Goal: Check status: Check status

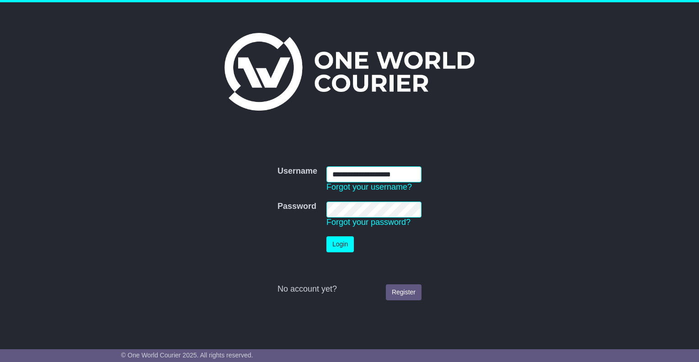
type input "**********"
click at [337, 244] on button "Login" at bounding box center [339, 244] width 27 height 16
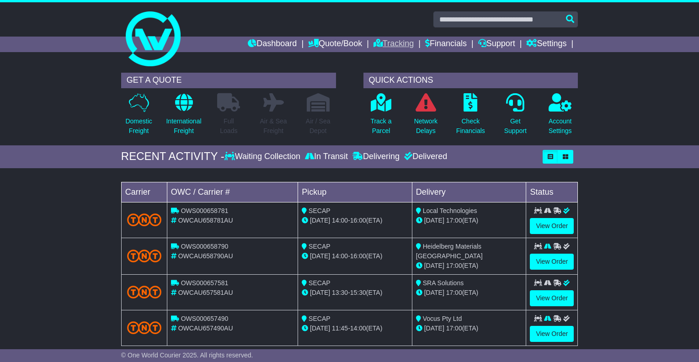
click at [389, 47] on link "Tracking" at bounding box center [393, 45] width 40 height 16
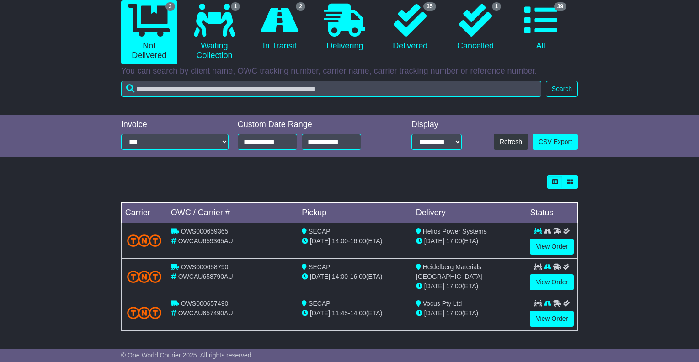
scroll to position [94, 0]
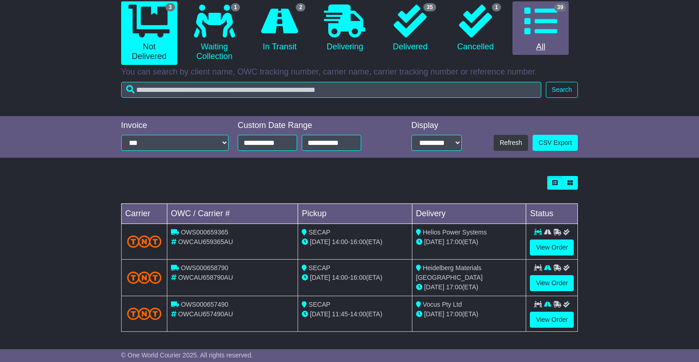
click at [553, 30] on icon at bounding box center [540, 21] width 33 height 33
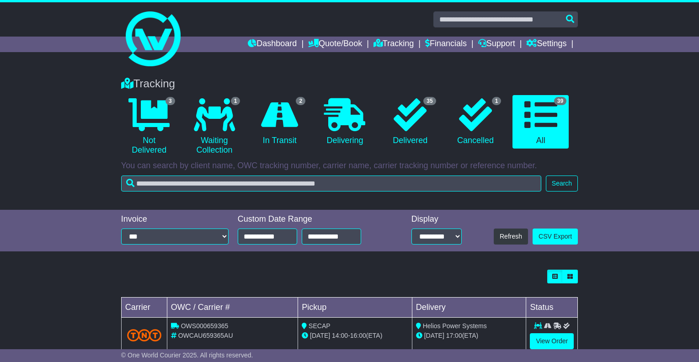
scroll to position [0, 0]
